Goal: Information Seeking & Learning: Find specific fact

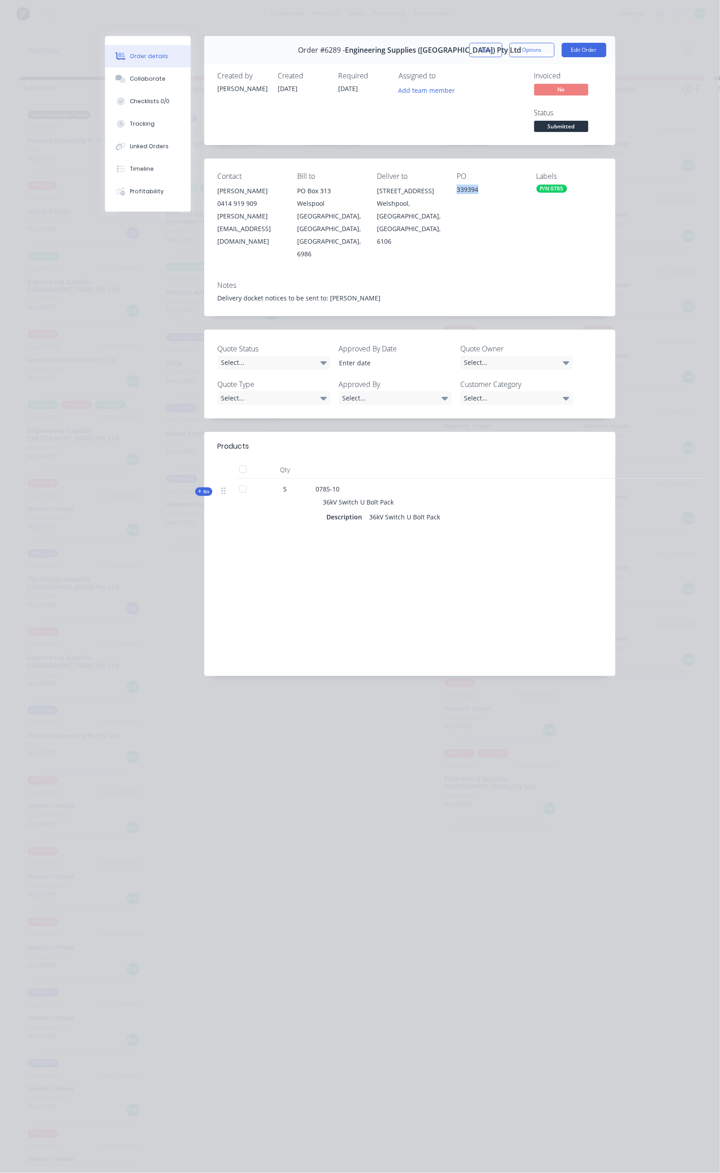
drag, startPoint x: 0, startPoint y: 0, endPoint x: 576, endPoint y: 53, distance: 578.7
click at [502, 54] on button "Close" at bounding box center [485, 50] width 33 height 14
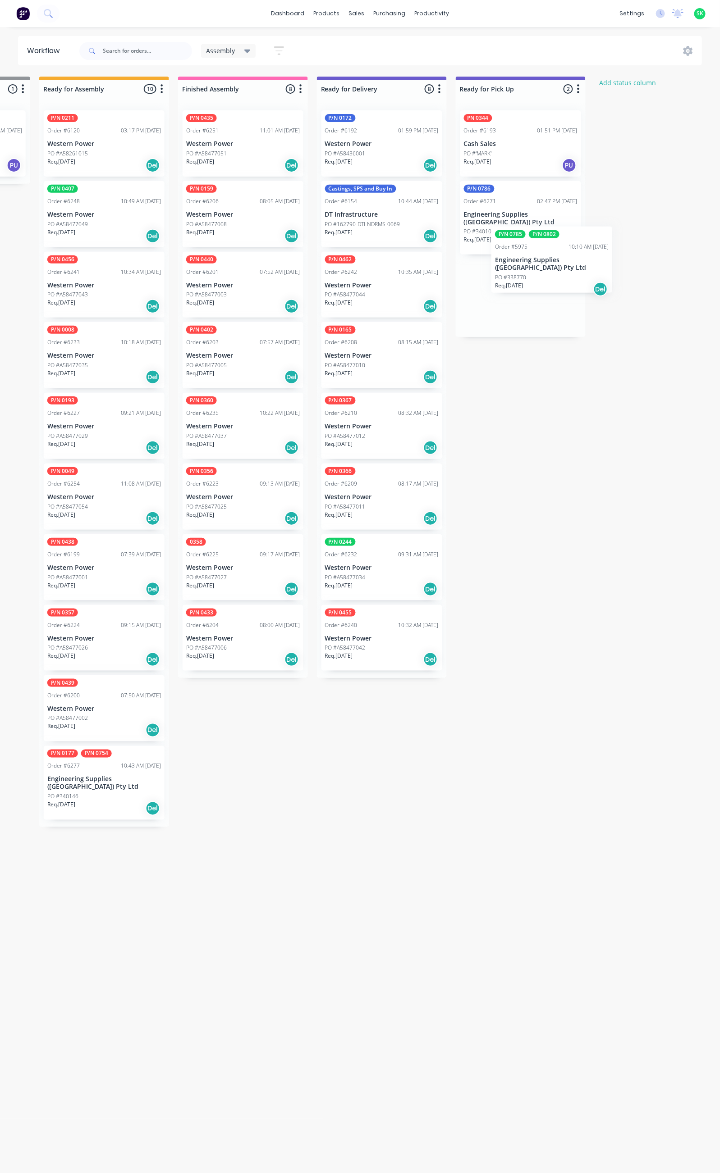
scroll to position [0, 399]
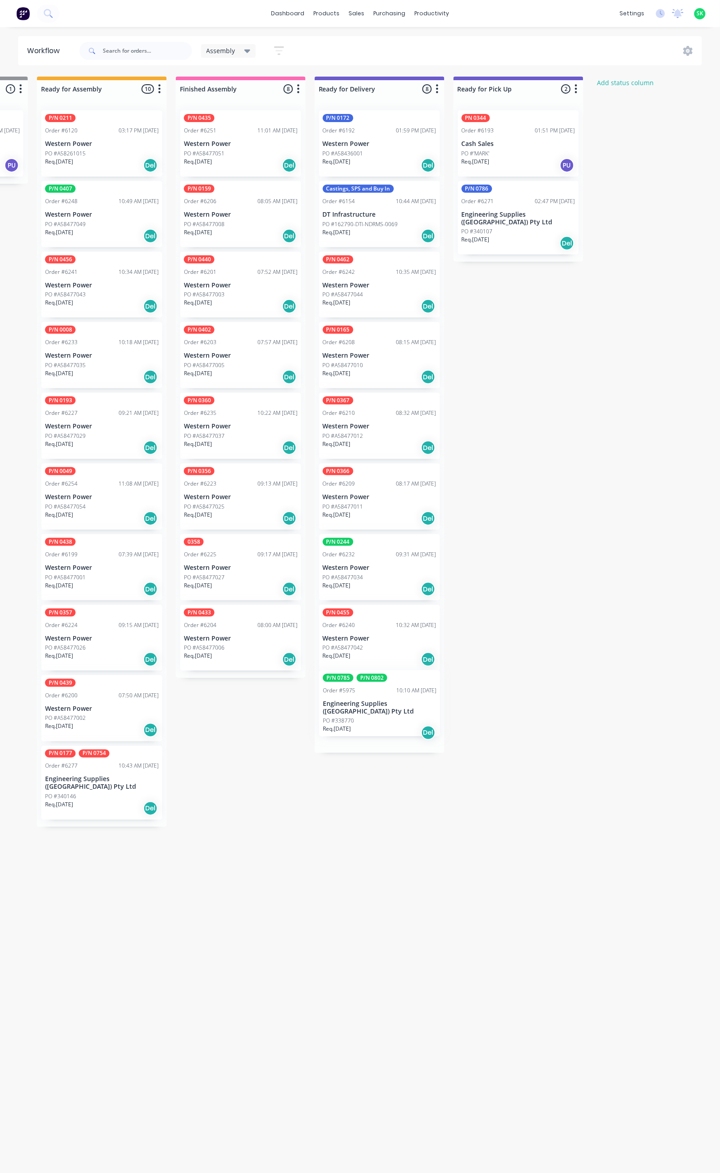
drag, startPoint x: 194, startPoint y: 218, endPoint x: 353, endPoint y: 709, distance: 515.8
click at [353, 709] on div "Submitted 36 Status colour #273444 hex #273444 Save Cancel Summaries Total orde…" at bounding box center [410, 621] width 1633 height 1089
click at [386, 722] on div "PO #338770" at bounding box center [380, 726] width 114 height 8
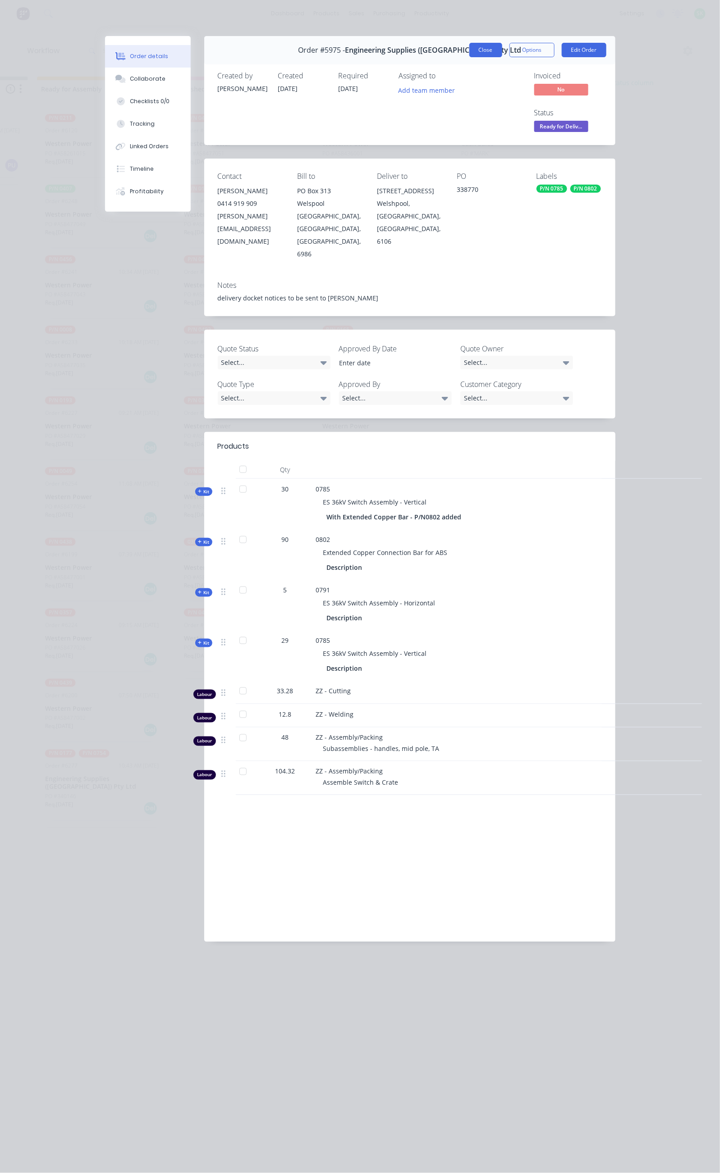
click at [502, 48] on button "Close" at bounding box center [485, 50] width 33 height 14
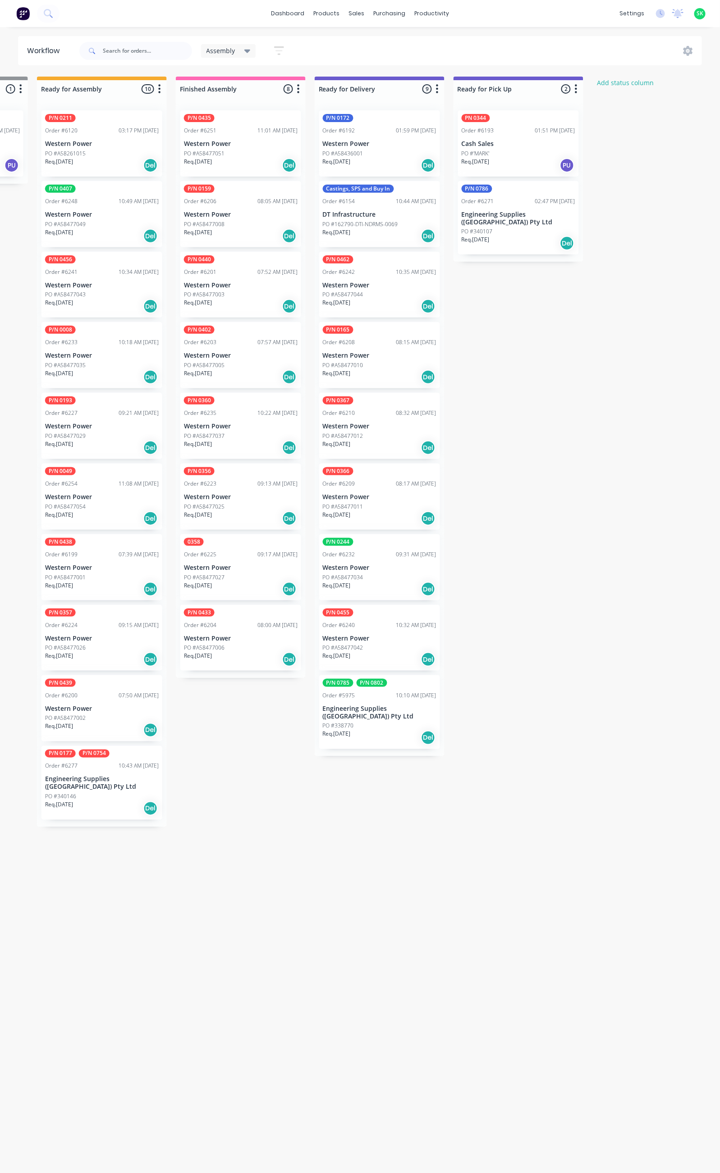
click at [366, 730] on div "Req. [DATE] Del" at bounding box center [380, 737] width 114 height 15
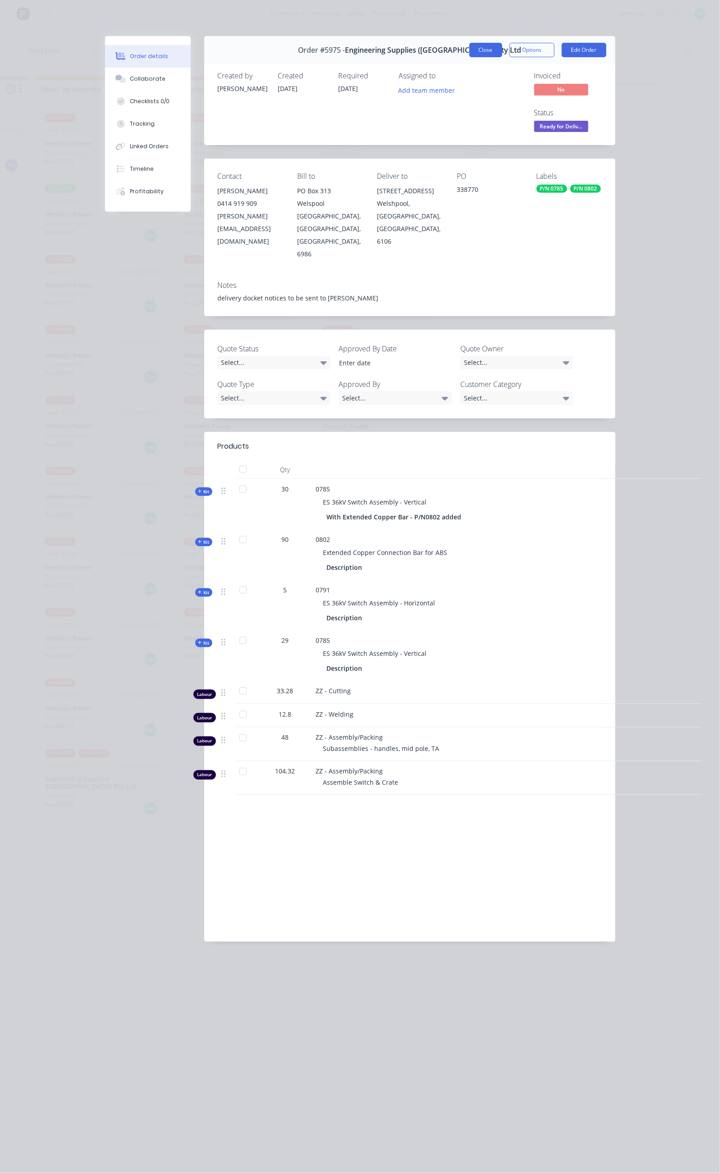
click at [502, 46] on button "Close" at bounding box center [485, 50] width 33 height 14
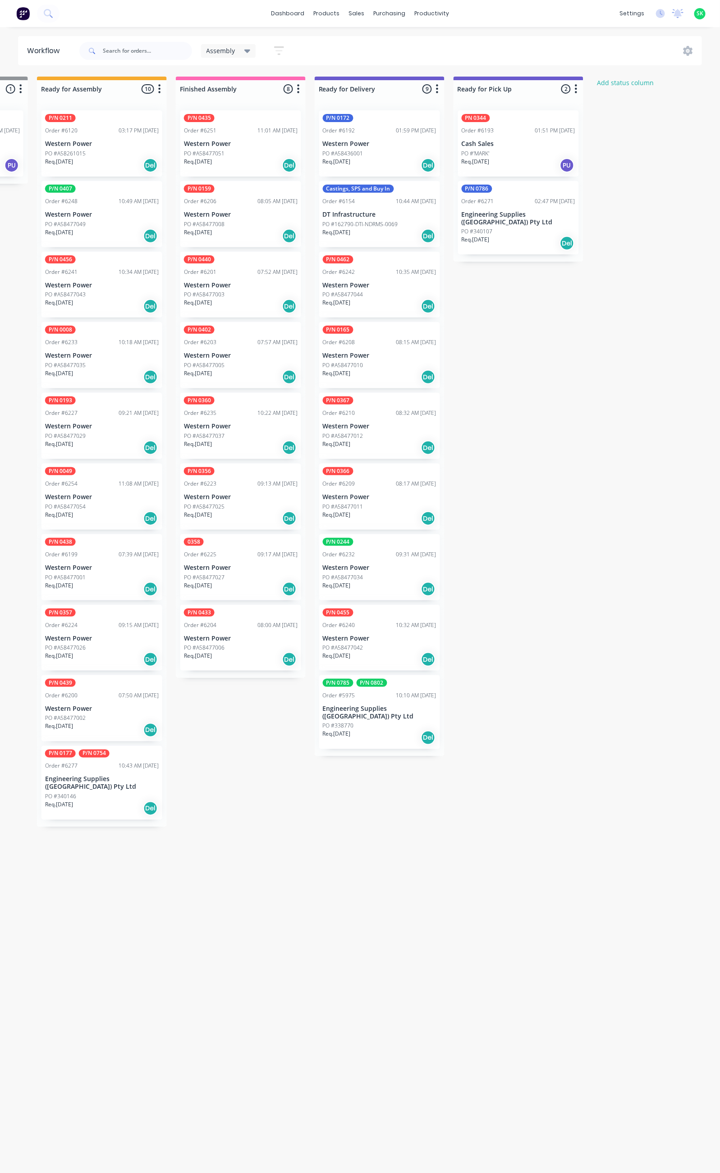
click at [537, 210] on div "P/N 0786 Order #6271 02:47 PM [DATE] Engineering Supplies ([GEOGRAPHIC_DATA]) P…" at bounding box center [518, 218] width 121 height 74
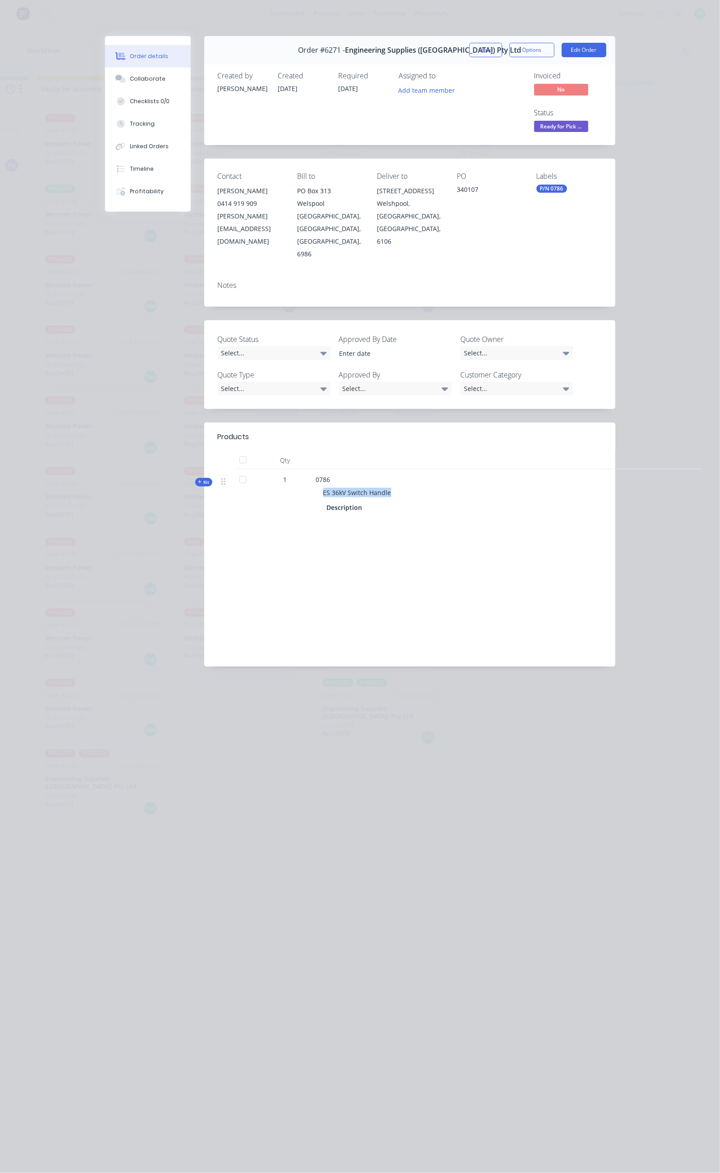
drag, startPoint x: 311, startPoint y: 418, endPoint x: 234, endPoint y: 421, distance: 77.1
click at [316, 484] on div "ES 36kV Switch Handle" at bounding box center [492, 492] width 353 height 17
copy span "ES 36kV Switch Handle"
drag, startPoint x: 495, startPoint y: 151, endPoint x: 472, endPoint y: 157, distance: 23.6
click at [472, 159] on div "Contact [PERSON_NAME] 0414 919 909 [PERSON_NAME][EMAIL_ADDRESS][DOMAIN_NAME] Bi…" at bounding box center [409, 216] width 411 height 115
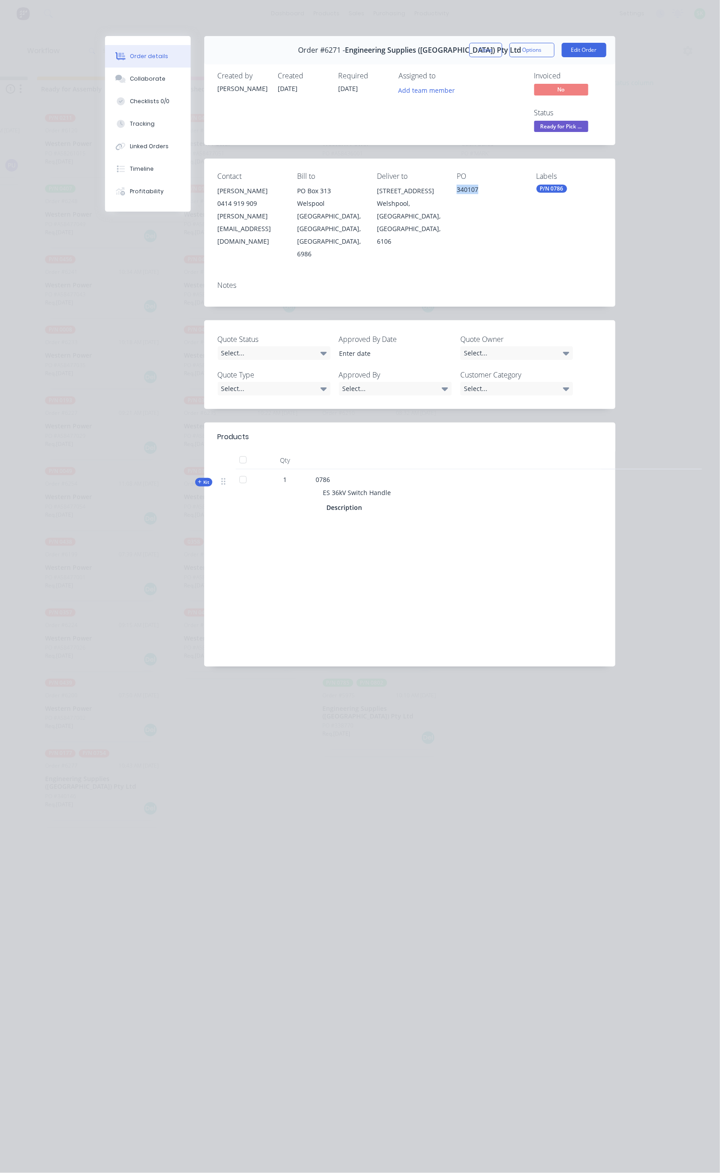
copy div "340107"
click at [502, 53] on button "Close" at bounding box center [485, 50] width 33 height 14
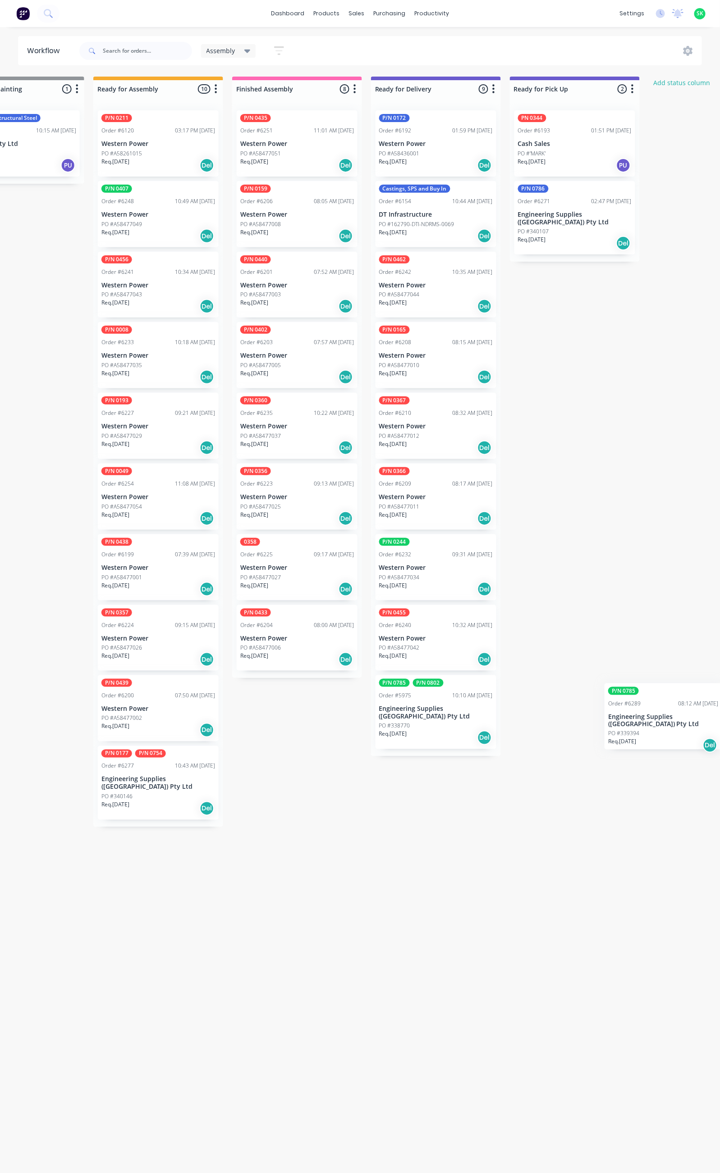
scroll to position [0, 365]
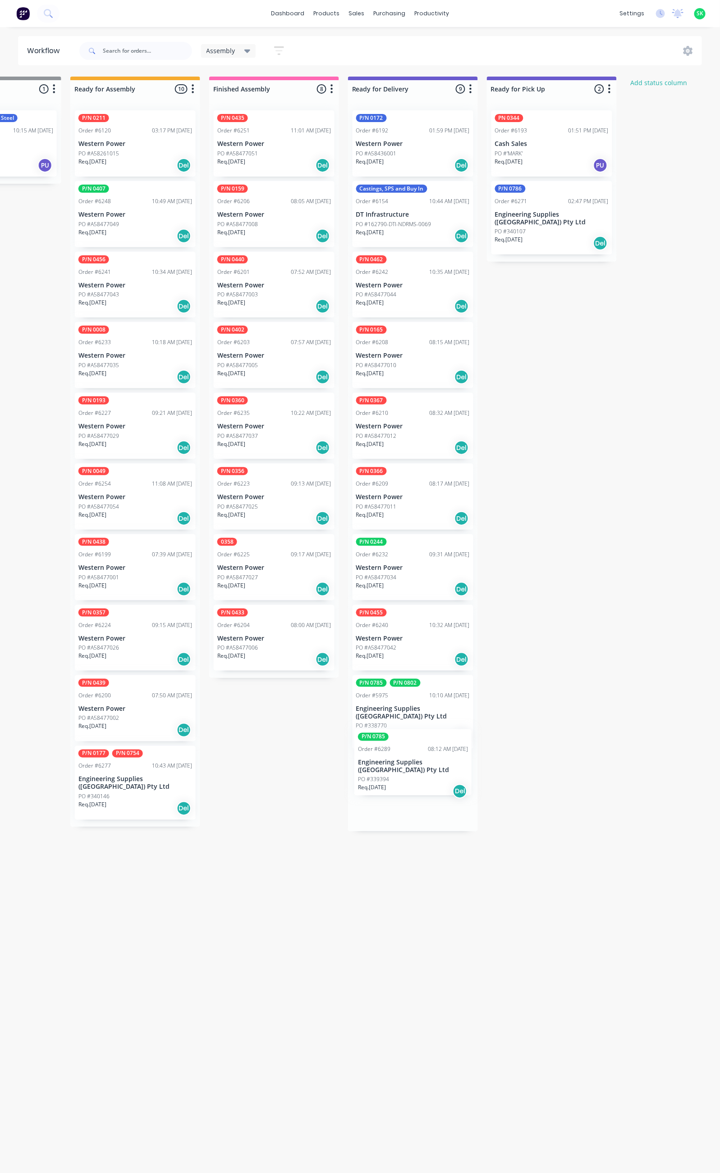
drag, startPoint x: 78, startPoint y: 292, endPoint x: 411, endPoint y: 776, distance: 587.0
click at [411, 776] on div "Submitted 36 Status colour #273444 hex #273444 Save Cancel Summaries Total orde…" at bounding box center [444, 621] width 1633 height 1089
click at [372, 801] on p "PO #339394" at bounding box center [371, 805] width 31 height 8
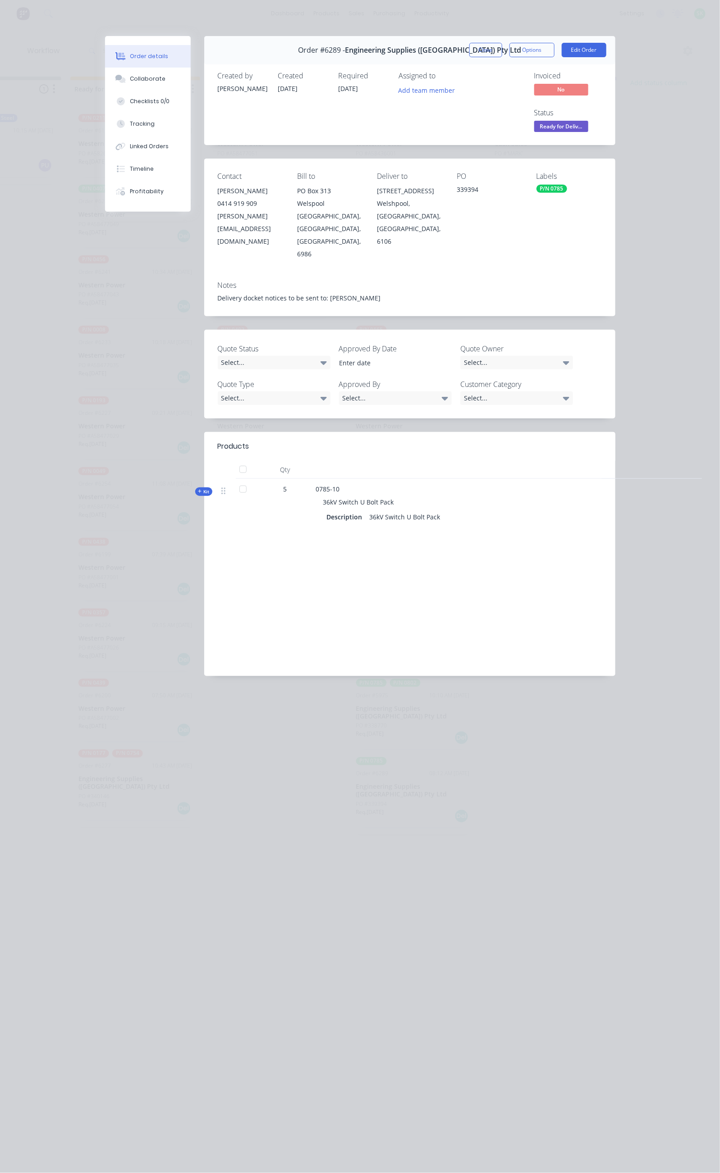
click at [502, 46] on button "Close" at bounding box center [485, 50] width 33 height 14
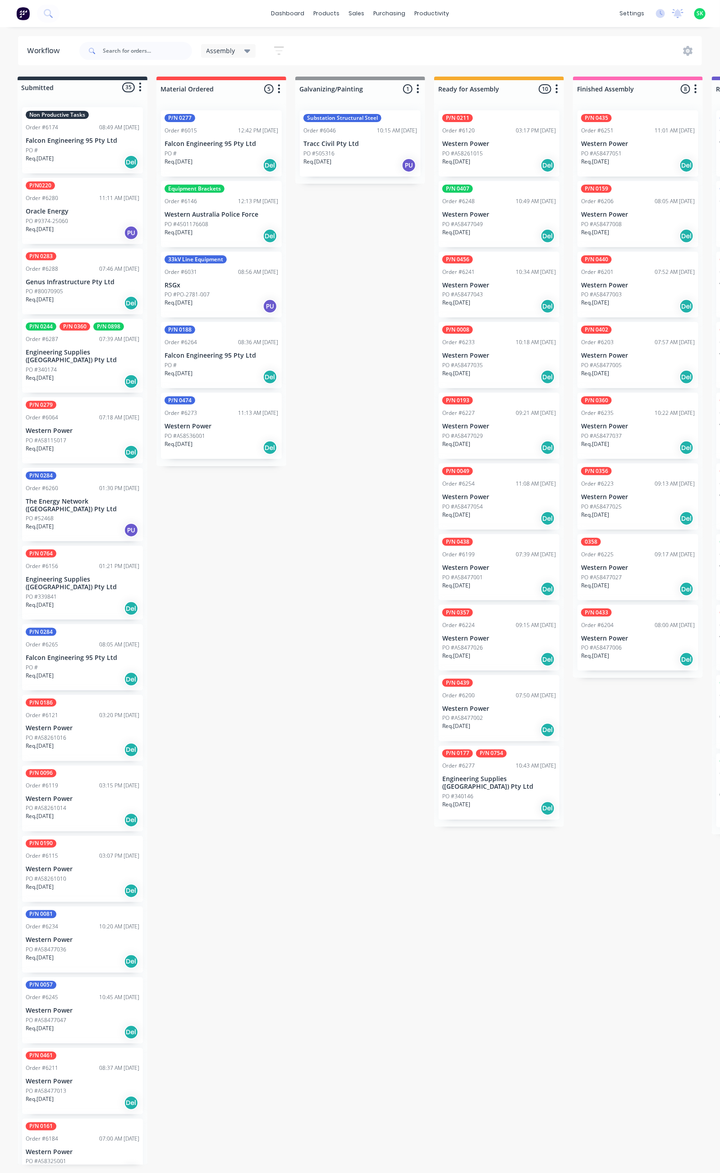
scroll to position [0, 0]
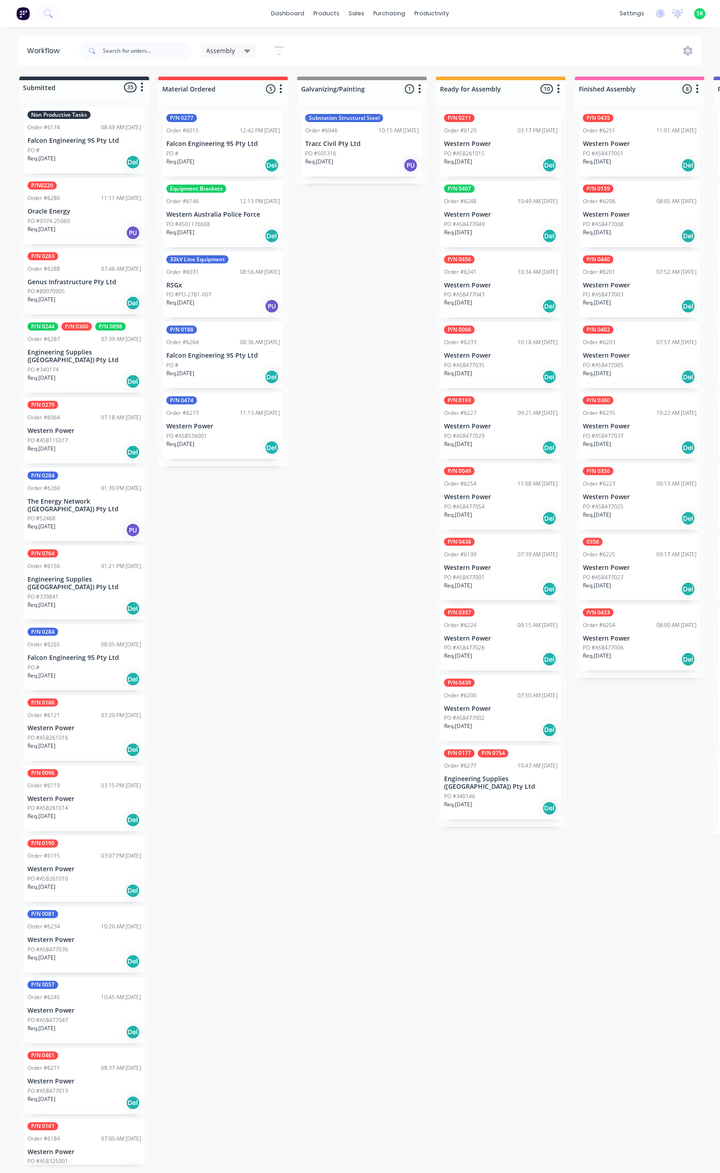
click at [276, 49] on icon "button" at bounding box center [279, 50] width 10 height 11
click at [269, 188] on icon "button" at bounding box center [270, 189] width 6 height 4
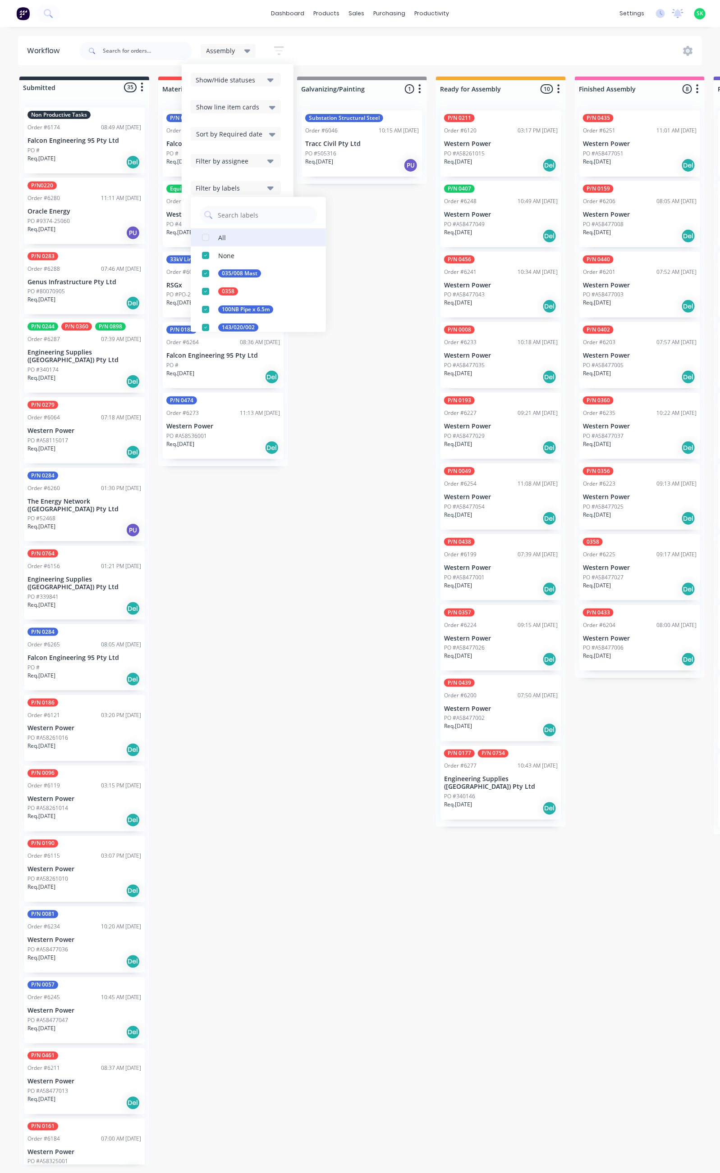
click at [248, 234] on button "All" at bounding box center [258, 237] width 135 height 18
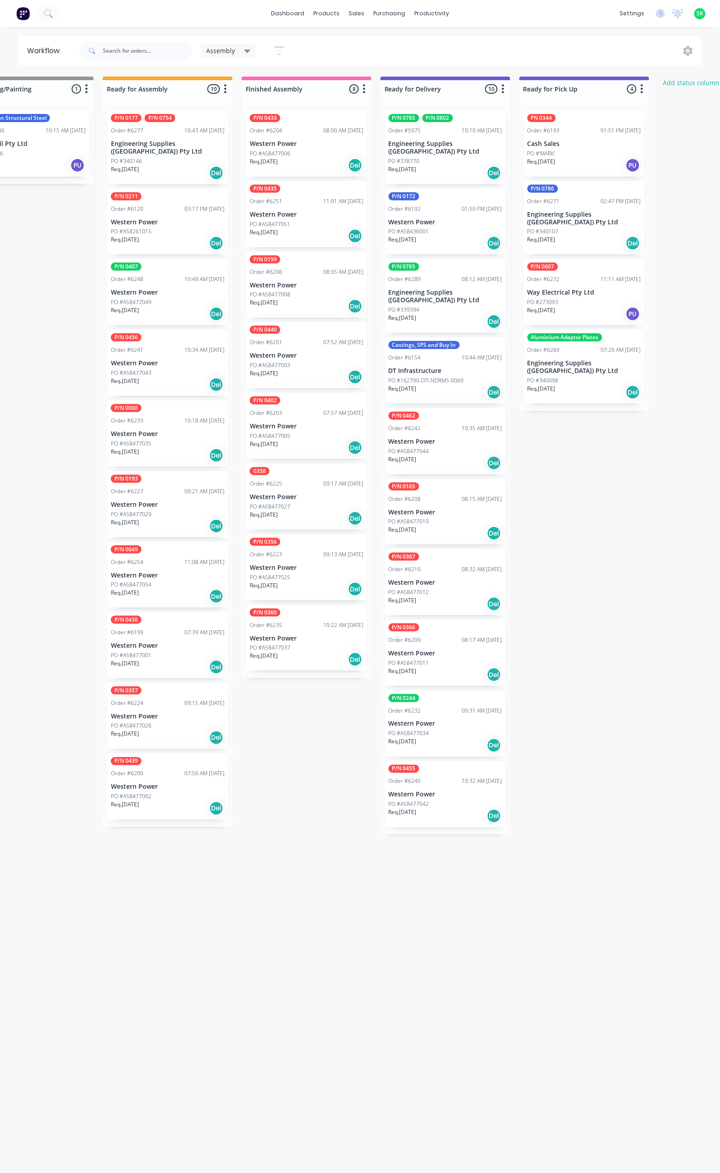
scroll to position [0, 344]
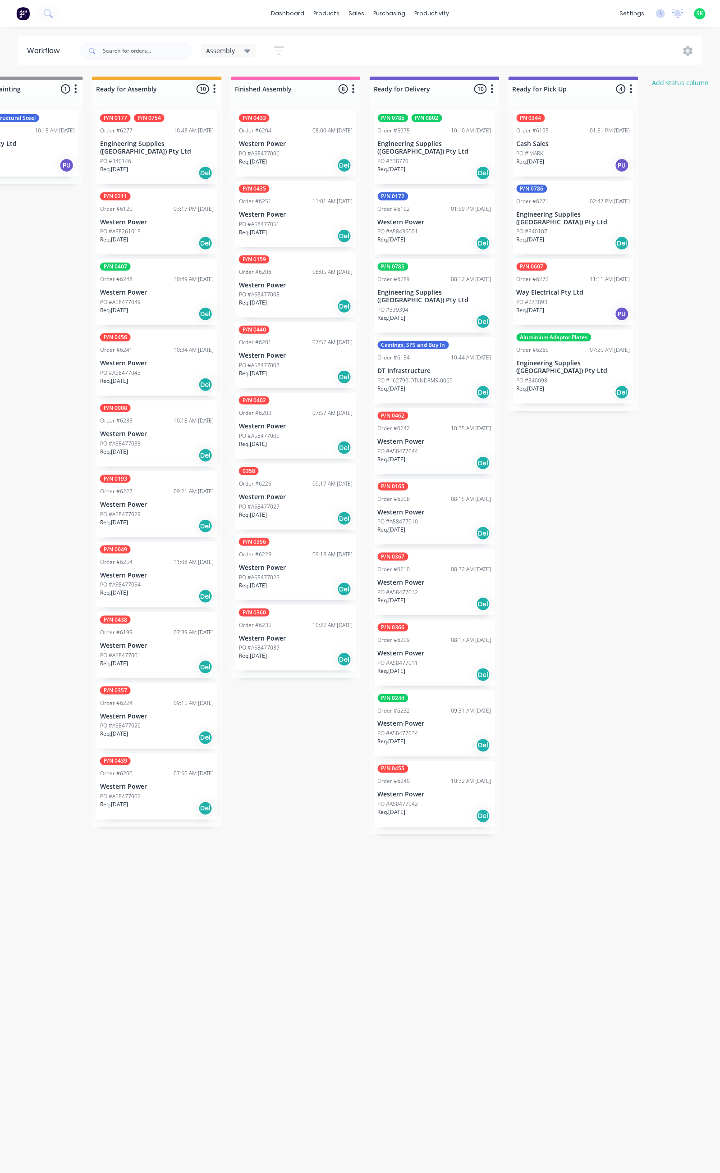
click at [582, 360] on div "Aluminium Adaptor Plates Order #6269 07:20 AM [DATE] Engineering Supplies (WA) …" at bounding box center [573, 367] width 121 height 74
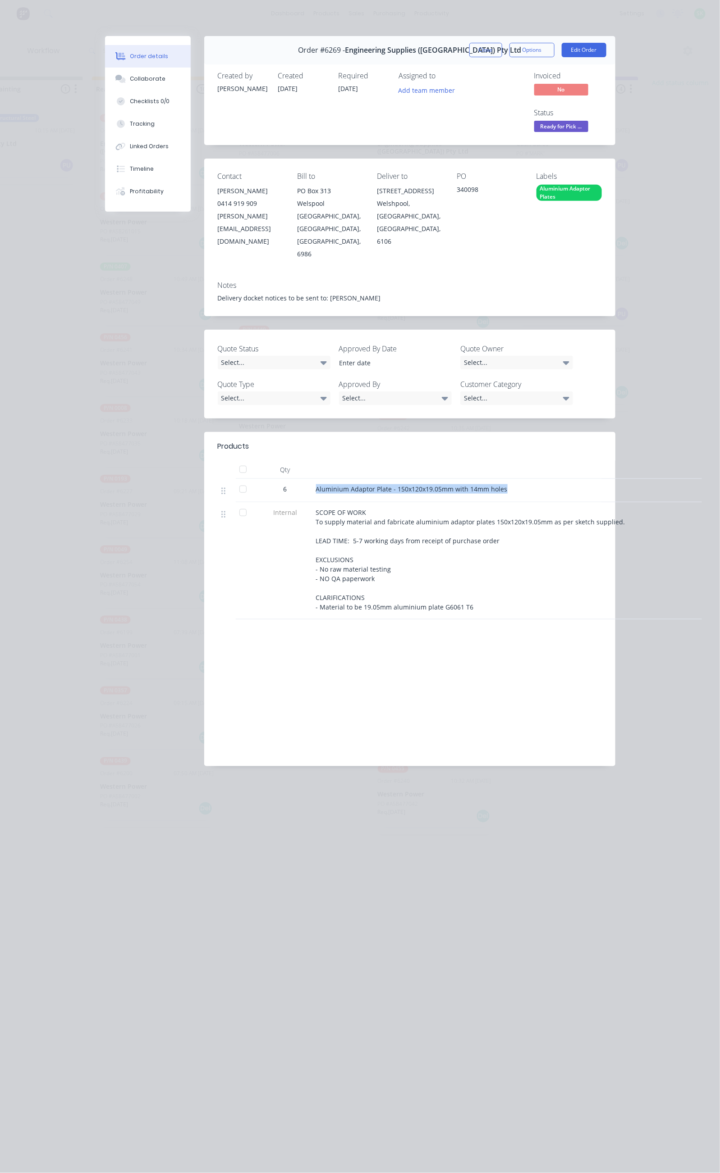
drag, startPoint x: 427, startPoint y: 414, endPoint x: 227, endPoint y: 419, distance: 200.1
click at [312, 479] on div "Aluminium Adaptor Plate - 150x120x19.05mm with 14mm holes" at bounding box center [492, 490] width 360 height 23
copy span "Aluminium Adaptor Plate - 150x120x19.05mm with 14mm holes"
drag, startPoint x: 500, startPoint y: 151, endPoint x: 474, endPoint y: 156, distance: 27.0
click at [474, 185] on div "340098" at bounding box center [488, 191] width 65 height 13
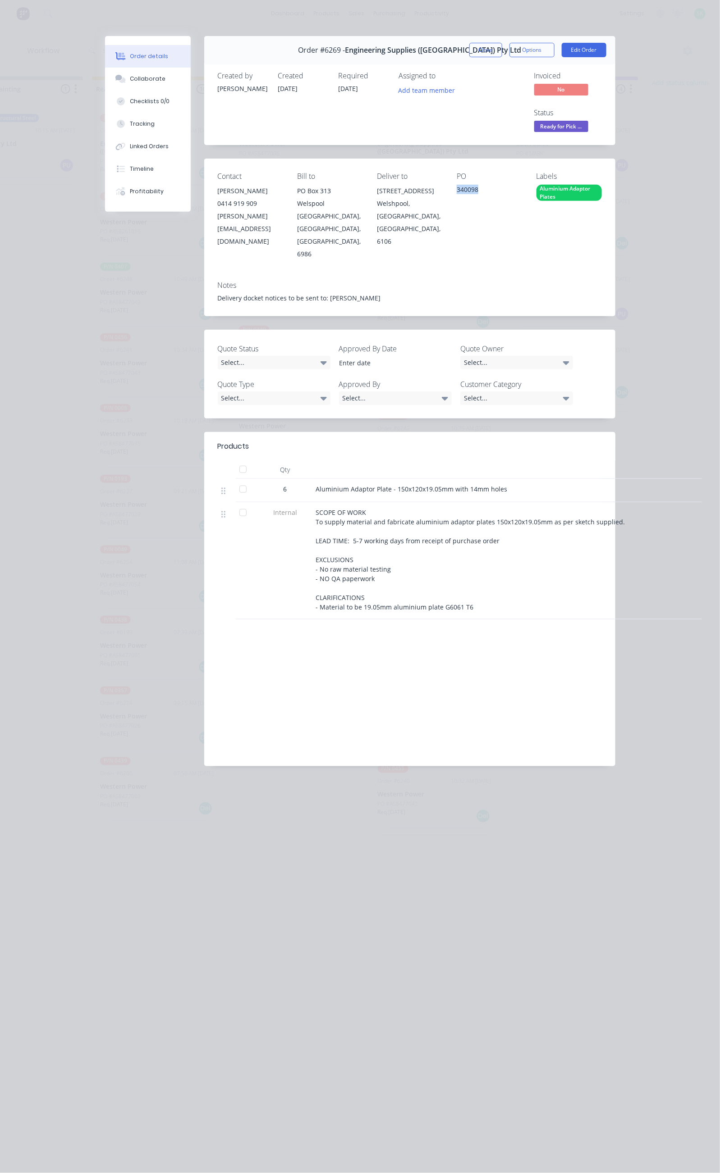
copy div "340098"
click at [502, 45] on button "Close" at bounding box center [485, 50] width 33 height 14
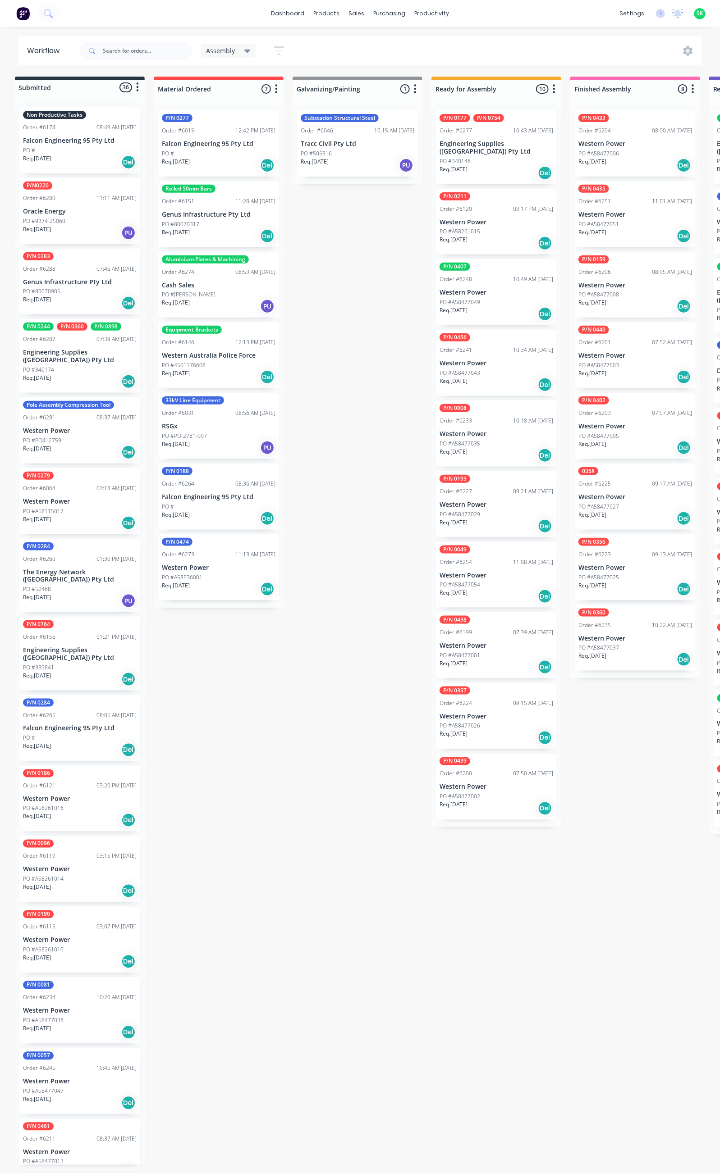
scroll to position [0, 0]
